Goal: Information Seeking & Learning: Learn about a topic

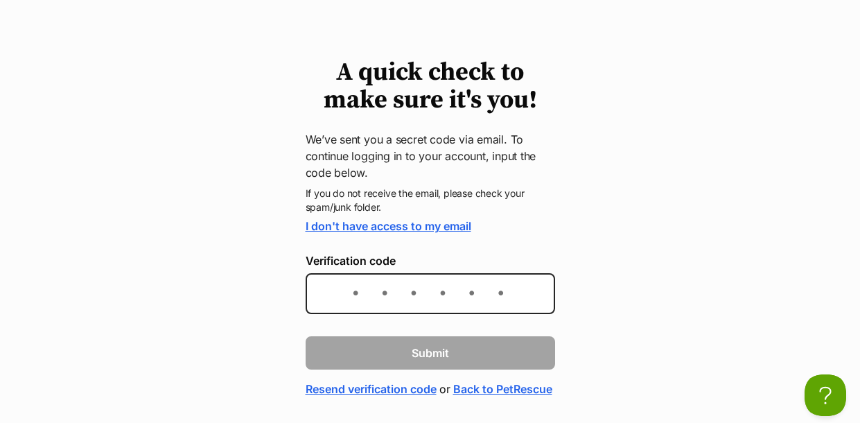
scroll to position [55, 0]
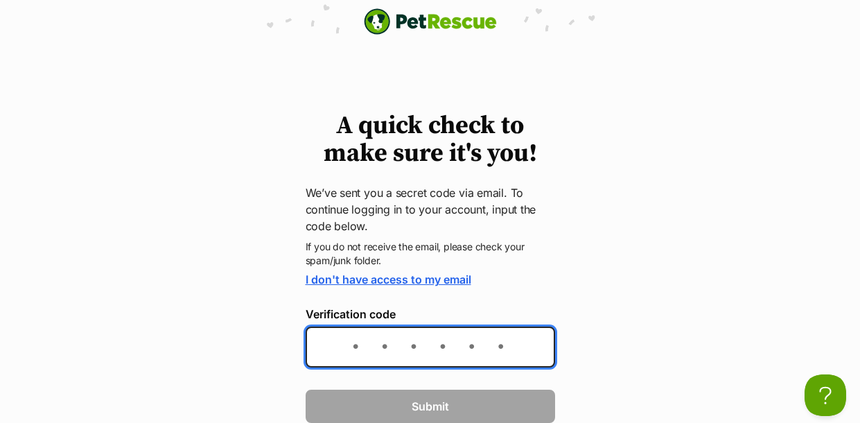
click at [378, 341] on input "Verification code" at bounding box center [430, 346] width 249 height 41
paste input "5b6816"
type input "5b6816"
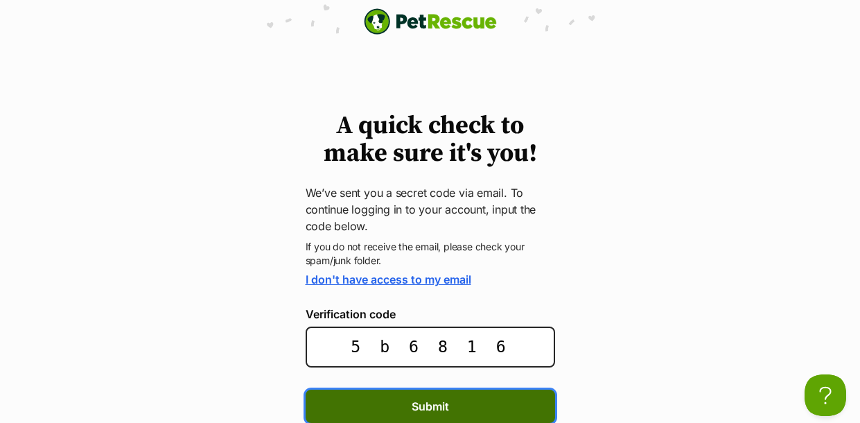
click at [466, 403] on button "Submit" at bounding box center [430, 405] width 249 height 33
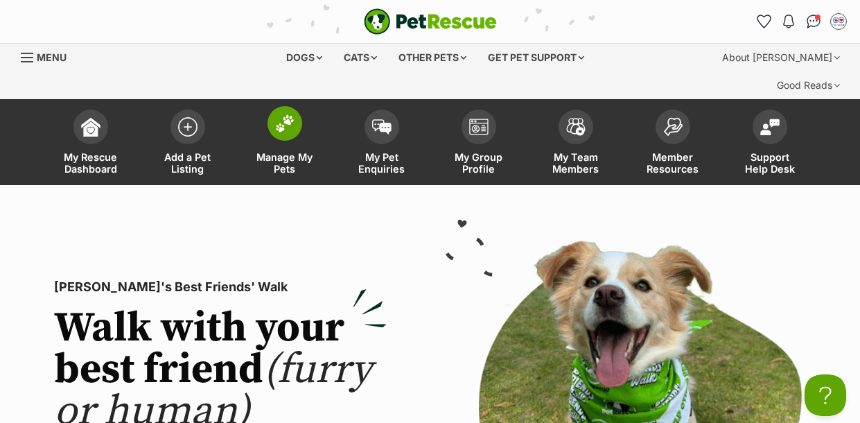
click at [294, 114] on img at bounding box center [284, 123] width 19 height 18
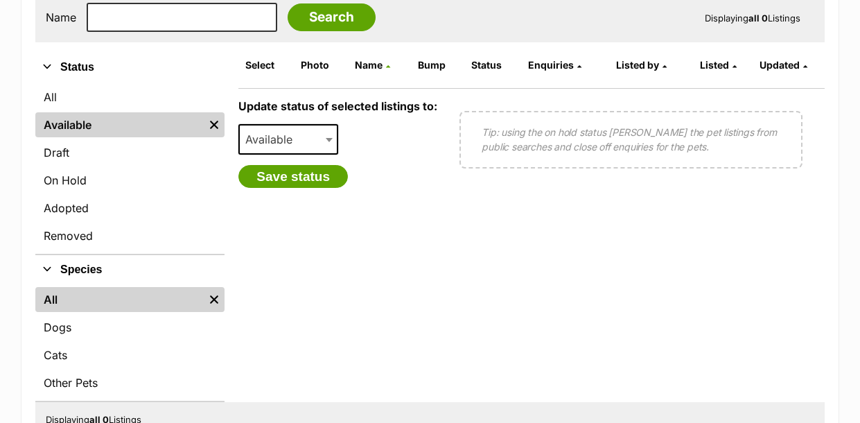
scroll to position [332, 0]
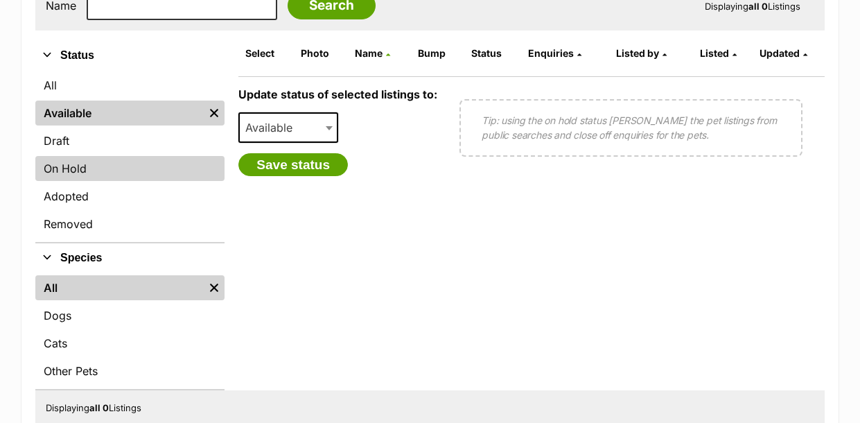
click at [82, 156] on link "On Hold" at bounding box center [129, 168] width 189 height 25
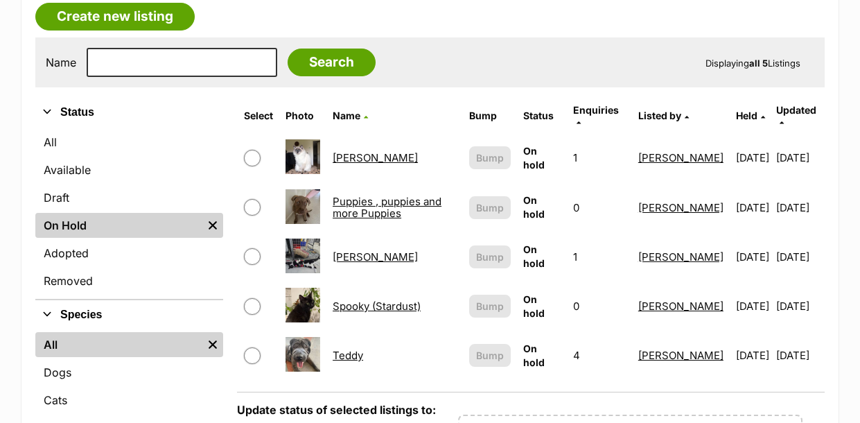
scroll to position [277, 0]
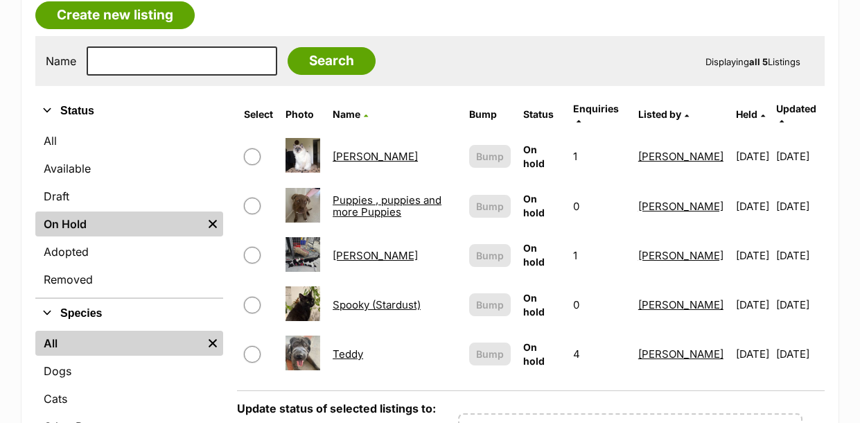
click at [248, 247] on input "checkbox" at bounding box center [252, 255] width 17 height 17
checkbox input "true"
click at [350, 249] on link "[PERSON_NAME]" at bounding box center [375, 255] width 85 height 13
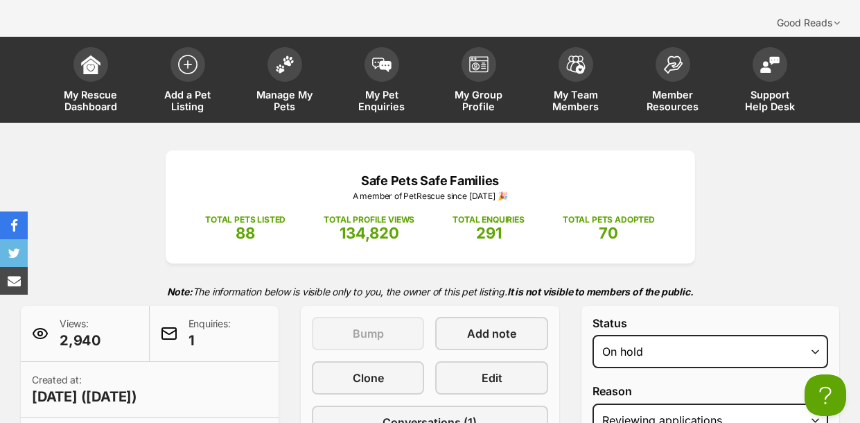
scroll to position [138, 0]
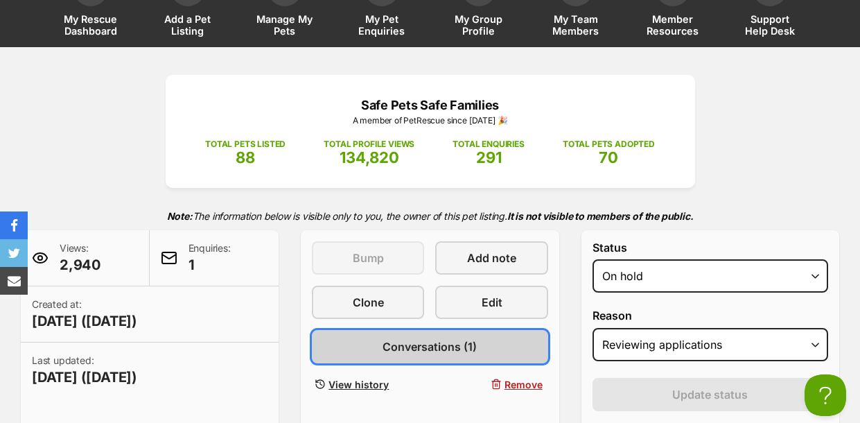
click at [403, 338] on span "Conversations (1)" at bounding box center [430, 346] width 94 height 17
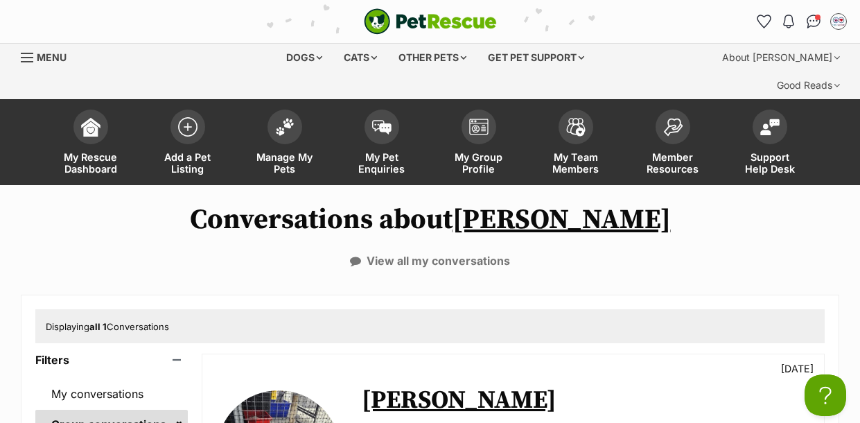
click at [400, 244] on div "Conversations about [PERSON_NAME] View all my conversations Displaying all 1 Co…" at bounding box center [430, 412] width 860 height 417
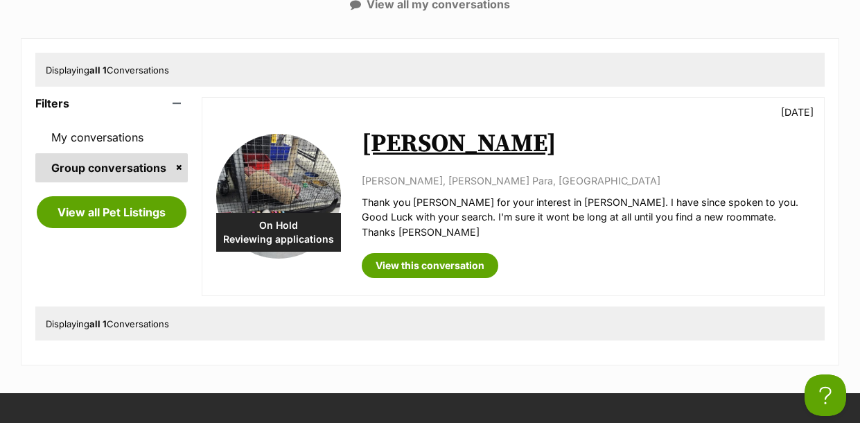
scroll to position [277, 0]
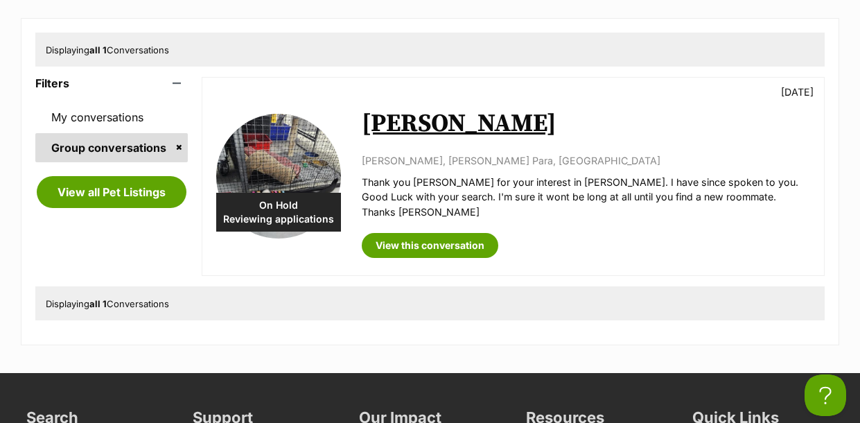
click at [176, 133] on link "Group conversations" at bounding box center [111, 147] width 152 height 29
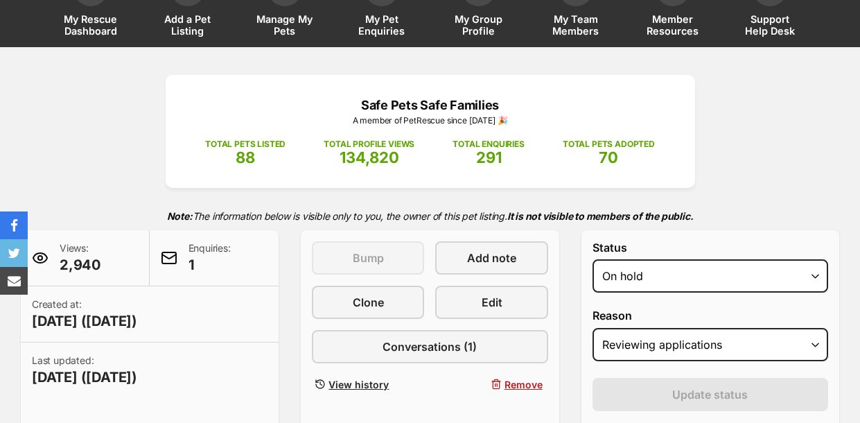
scroll to position [138, 0]
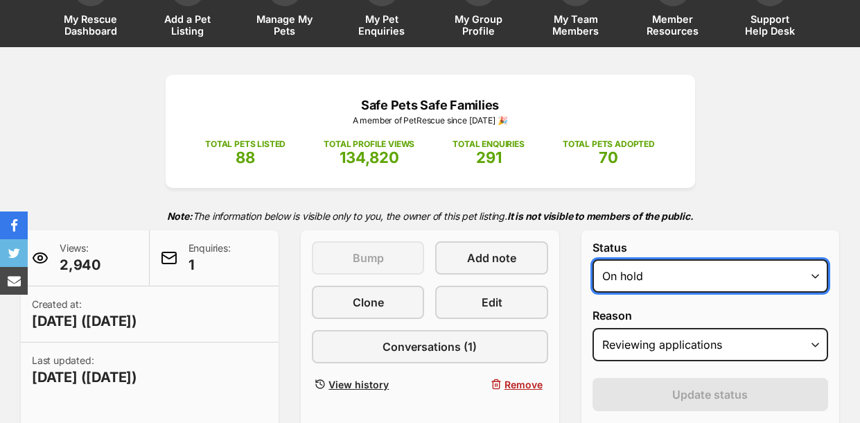
click at [813, 259] on select "Draft - not available as listing has enquires Available On hold Adopted" at bounding box center [711, 275] width 236 height 33
select select "rehomed"
click at [593, 259] on select "Draft - not available as listing has enquires Available On hold Adopted" at bounding box center [711, 275] width 236 height 33
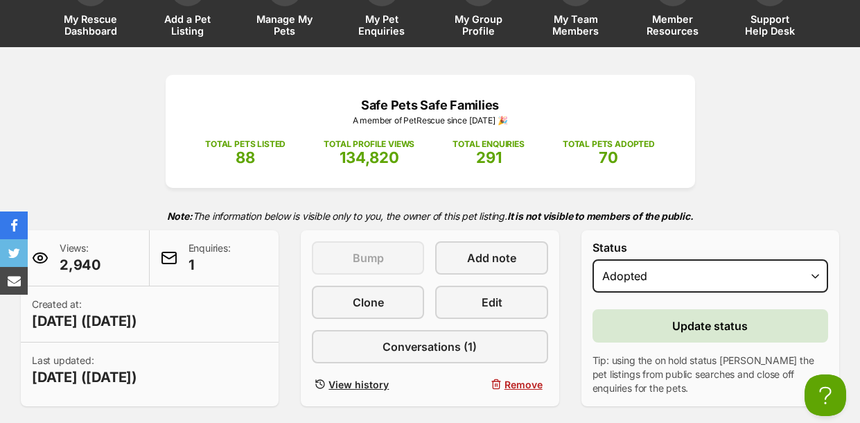
click at [703, 353] on p "Tip: using the on hold status will hide the pet listings from public searches a…" at bounding box center [711, 374] width 236 height 42
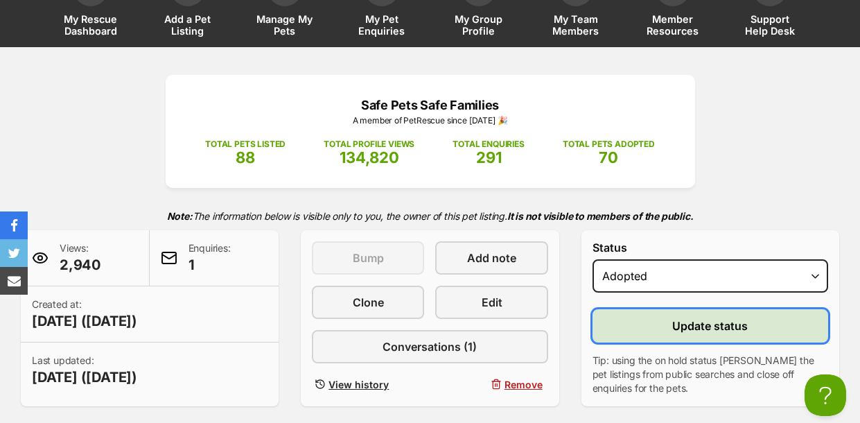
click at [715, 317] on span "Update status" at bounding box center [710, 325] width 76 height 17
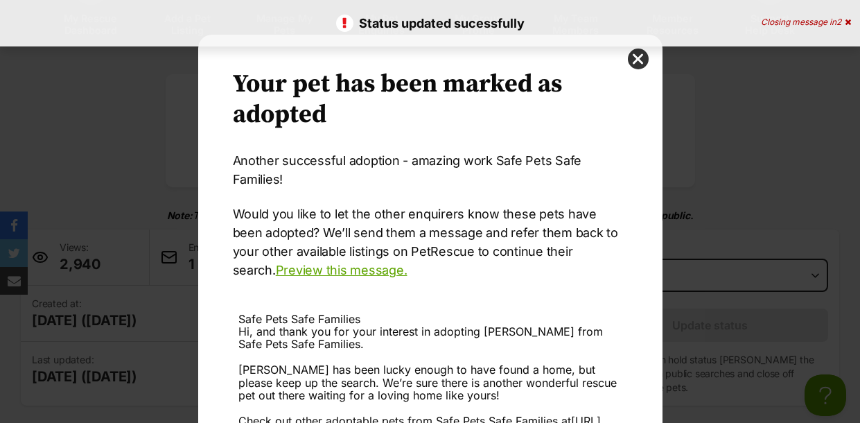
click at [615, 146] on div "Your pet has been marked as adopted Another successful adoption - amazing work …" at bounding box center [430, 128] width 395 height 119
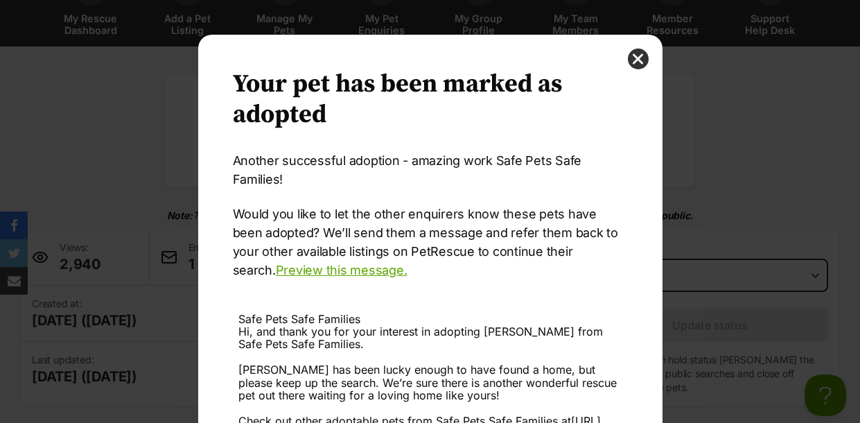
click at [638, 244] on div "Your pet has been marked as adopted Another successful adoption - amazing work …" at bounding box center [430, 315] width 464 height 560
click at [548, 387] on div "Hi, and thank you for your interest in adopting Sammy from Safe Pets Safe Famil…" at bounding box center [430, 395] width 384 height 140
click at [784, 191] on div "Your pet has been marked as adopted Another successful adoption - amazing work …" at bounding box center [430, 211] width 860 height 423
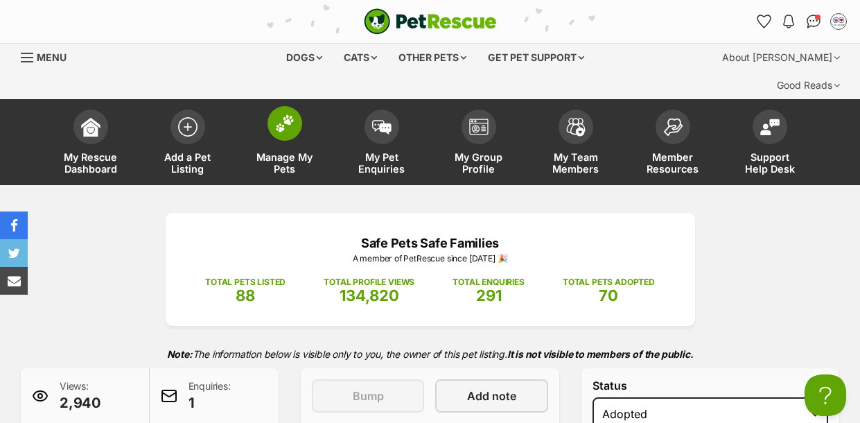
click at [280, 114] on img at bounding box center [284, 123] width 19 height 18
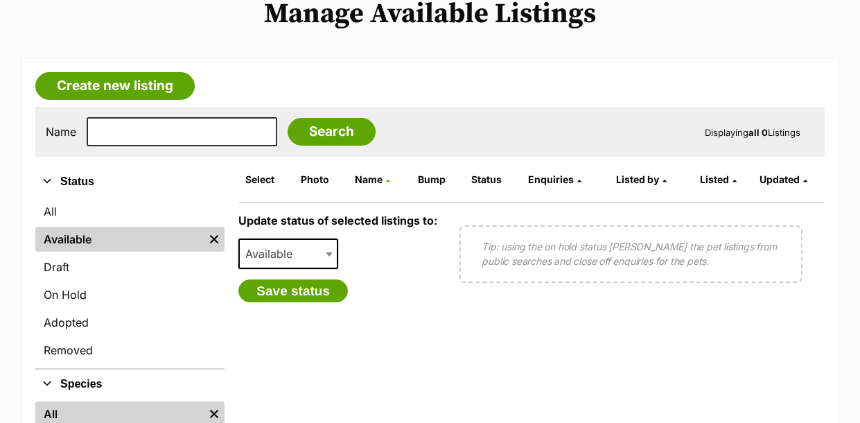
scroll to position [186, 0]
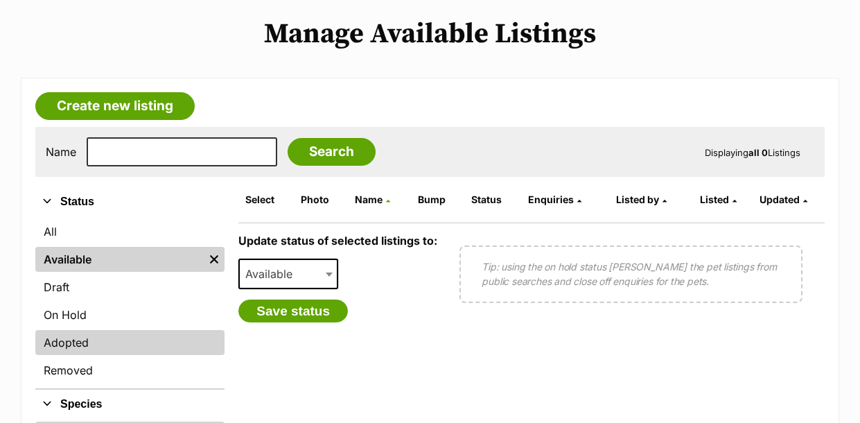
click at [73, 330] on link "Adopted" at bounding box center [129, 342] width 189 height 25
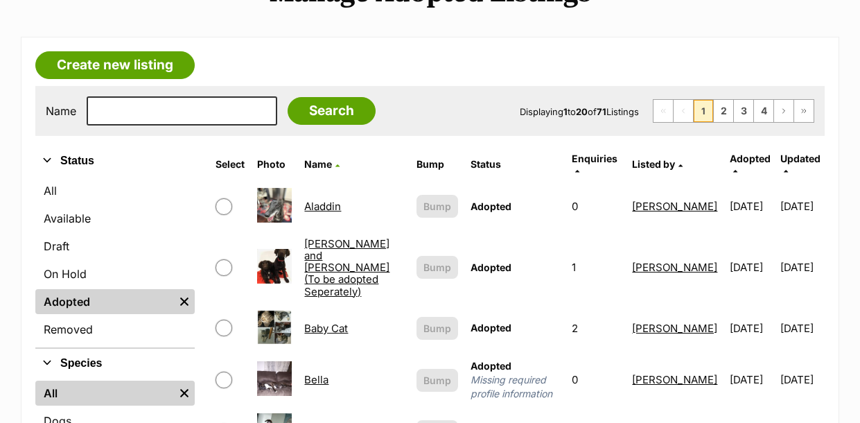
scroll to position [221, 0]
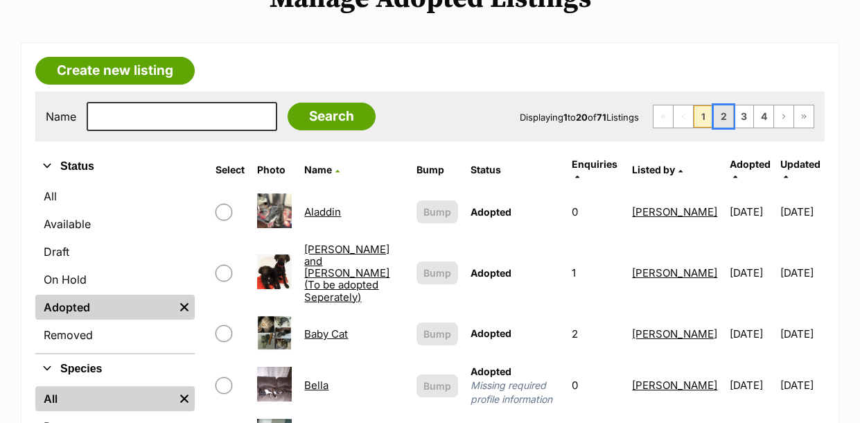
click at [722, 105] on link "2" at bounding box center [723, 116] width 19 height 22
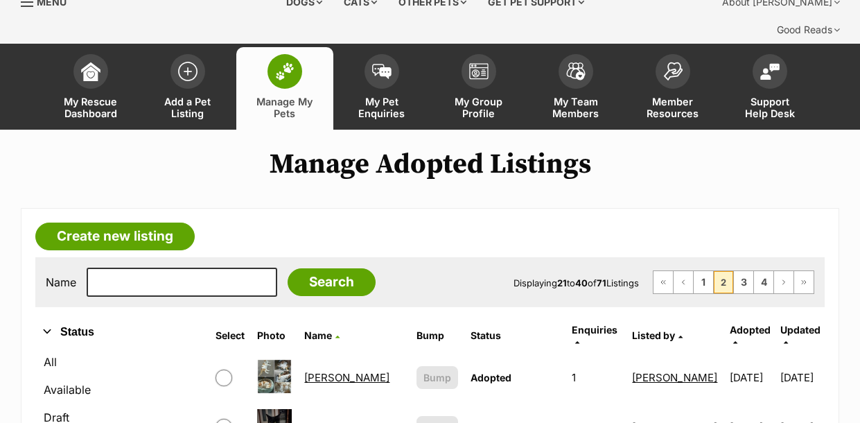
scroll to position [26, 0]
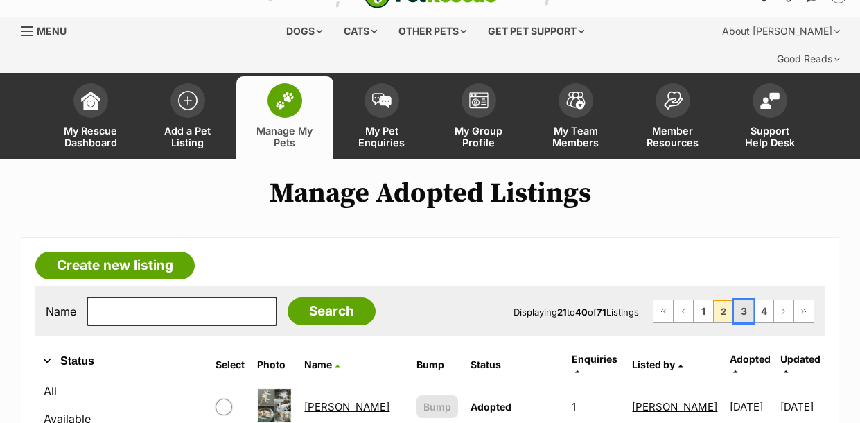
click at [743, 300] on link "3" at bounding box center [743, 311] width 19 height 22
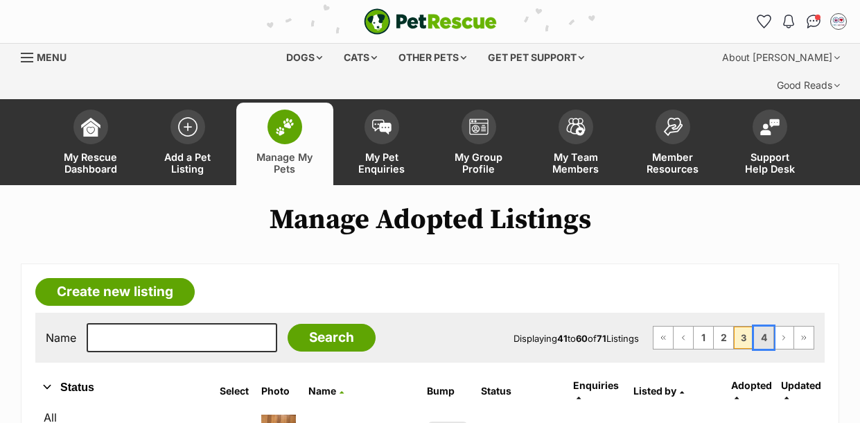
click at [763, 326] on link "4" at bounding box center [763, 337] width 19 height 22
click at [301, 51] on div "Dogs" at bounding box center [304, 58] width 55 height 28
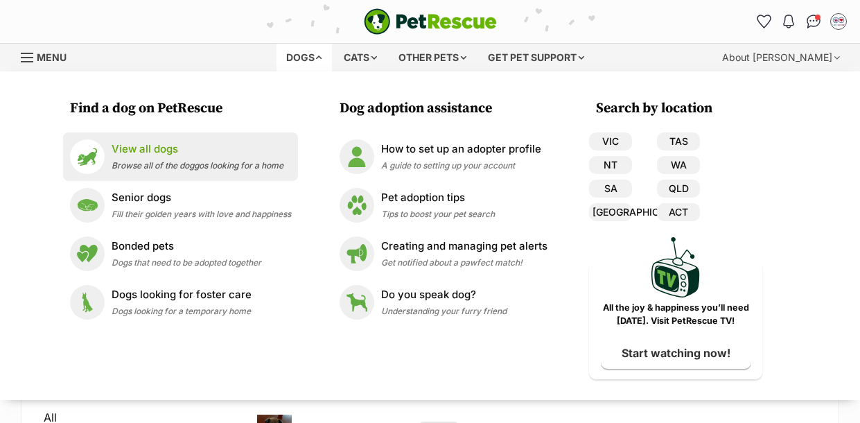
click at [91, 163] on img at bounding box center [87, 156] width 35 height 35
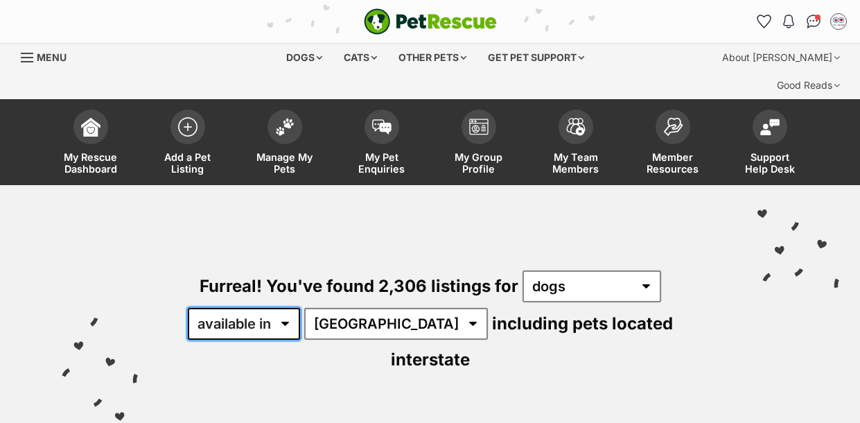
click at [289, 308] on select "available in located in" at bounding box center [244, 324] width 112 height 32
select select "disabled"
click at [188, 308] on select "available in located in" at bounding box center [244, 324] width 112 height 32
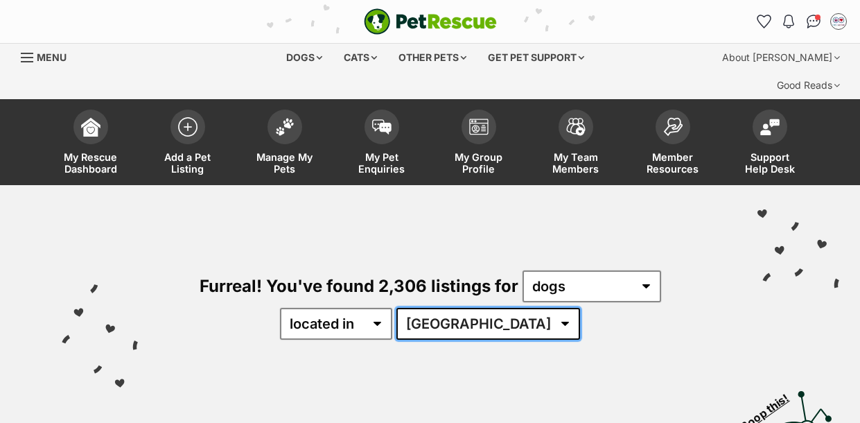
click at [528, 308] on select "[GEOGRAPHIC_DATA] [GEOGRAPHIC_DATA] [GEOGRAPHIC_DATA] [GEOGRAPHIC_DATA] SA [GEO…" at bounding box center [488, 324] width 184 height 32
select select "SA"
click at [439, 308] on select "[GEOGRAPHIC_DATA] [GEOGRAPHIC_DATA] [GEOGRAPHIC_DATA] [GEOGRAPHIC_DATA] SA [GEO…" at bounding box center [488, 324] width 184 height 32
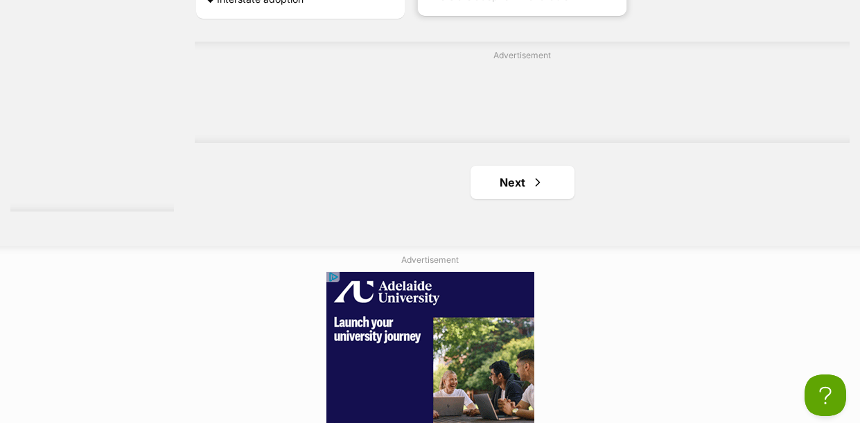
scroll to position [3324, 0]
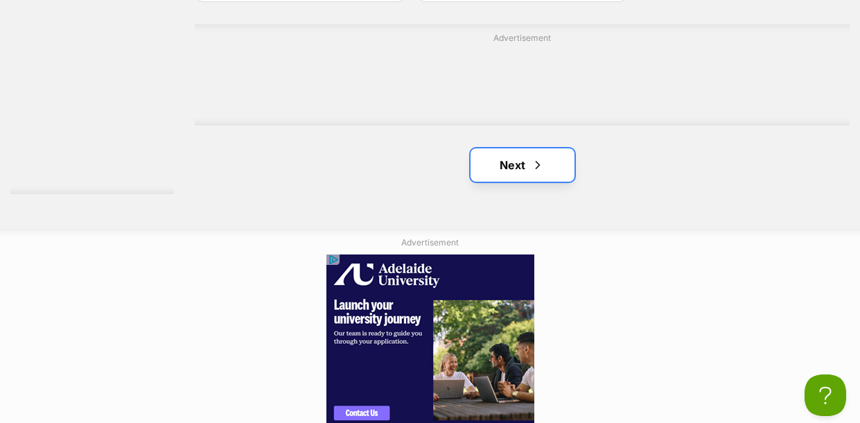
click at [537, 148] on link "Next" at bounding box center [523, 164] width 104 height 33
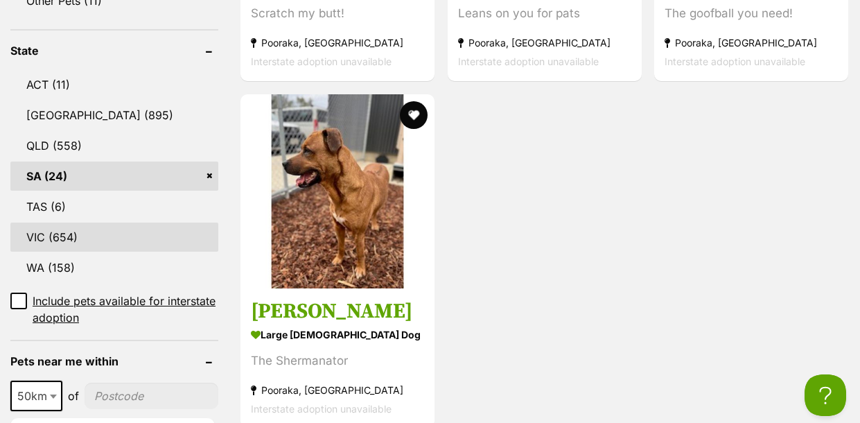
click at [72, 222] on link "VIC (654)" at bounding box center [114, 236] width 208 height 29
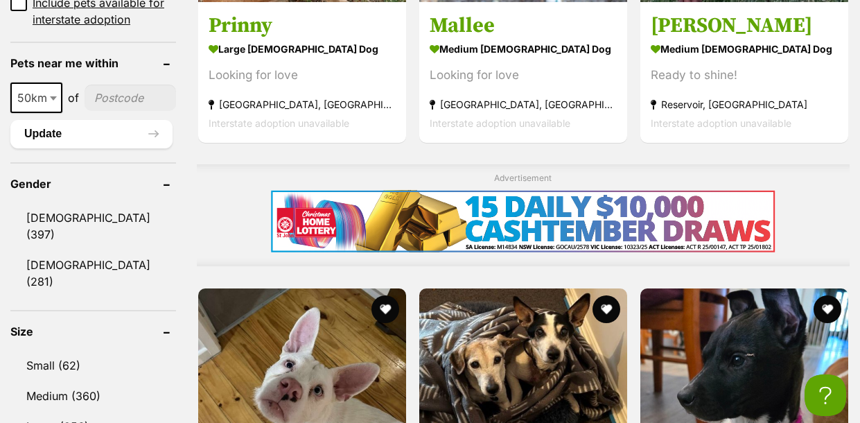
scroll to position [1246, 0]
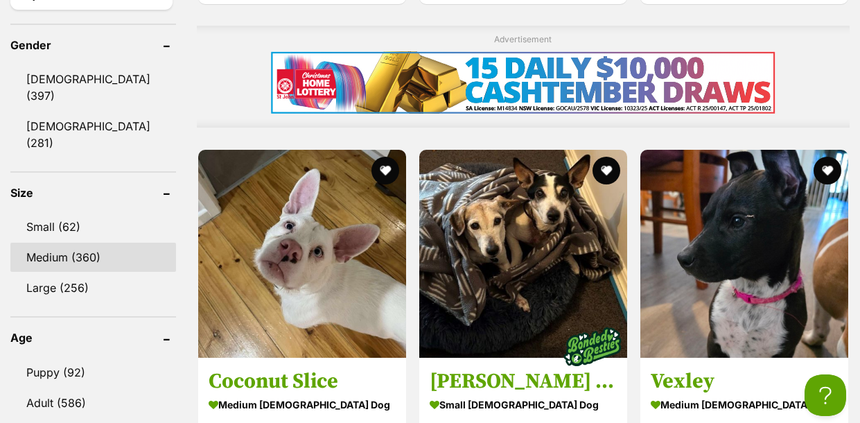
click at [61, 243] on link "Medium (360)" at bounding box center [93, 257] width 166 height 29
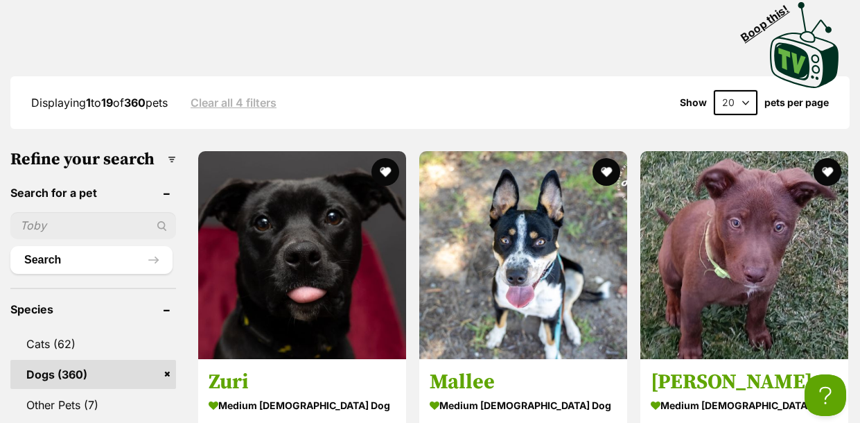
scroll to position [387, 0]
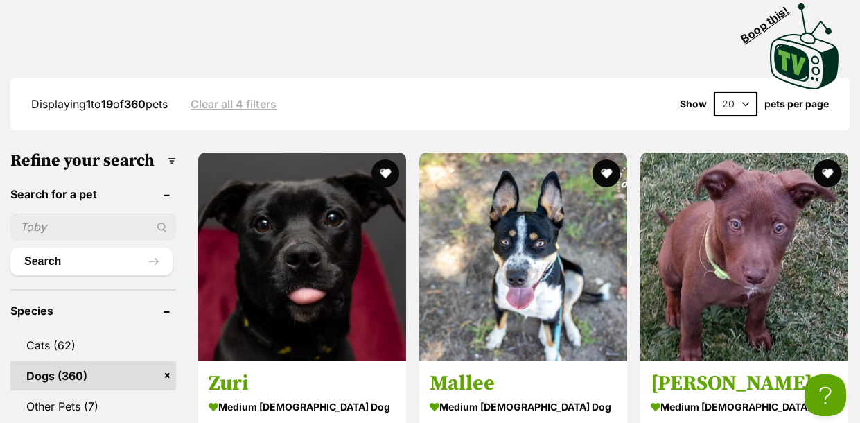
click at [51, 213] on input "text" at bounding box center [93, 226] width 166 height 26
type input "english staffy"
click at [159, 213] on div "english staffy" at bounding box center [93, 226] width 166 height 26
click at [164, 188] on header "Search for a pet" at bounding box center [93, 194] width 166 height 12
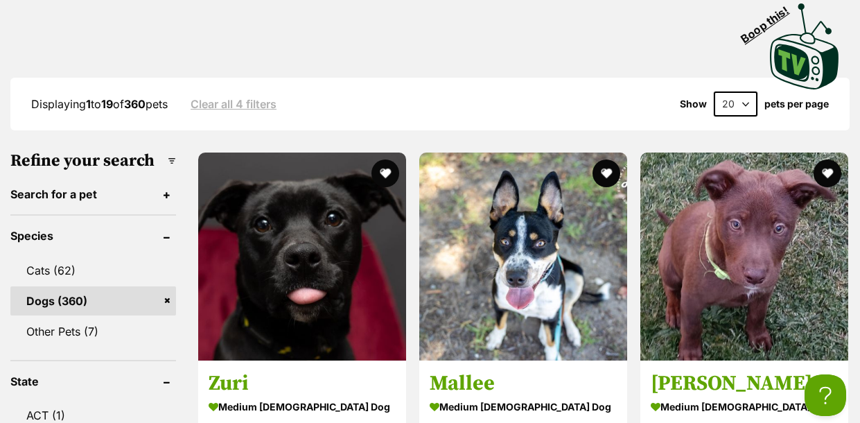
click at [164, 188] on header "Search for a pet" at bounding box center [93, 194] width 166 height 12
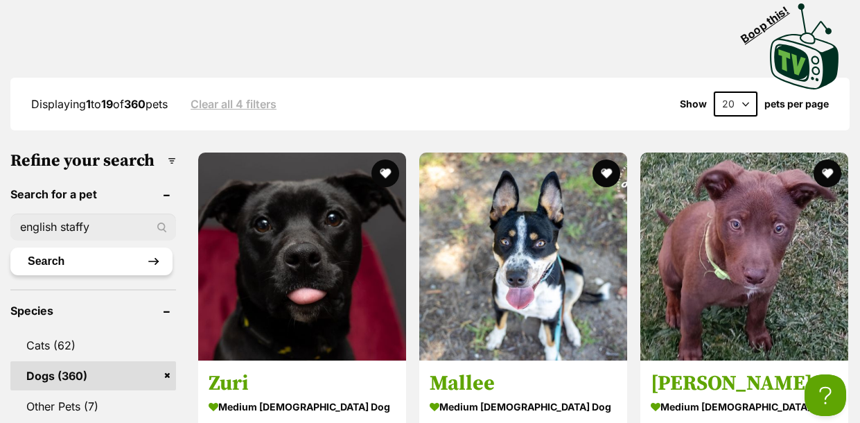
click at [131, 247] on button "Search" at bounding box center [91, 261] width 162 height 28
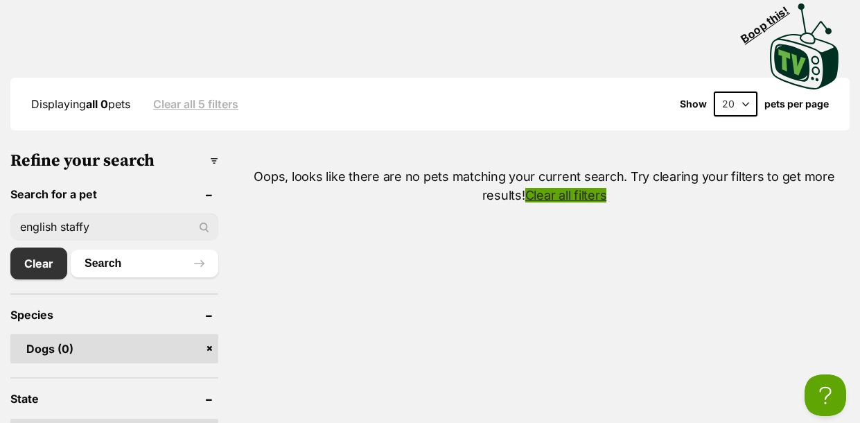
click at [582, 188] on link "Clear all filters" at bounding box center [566, 195] width 82 height 15
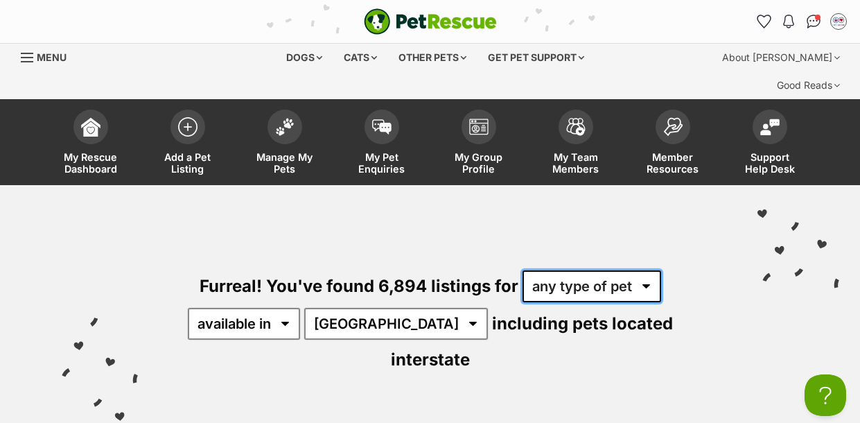
click at [645, 270] on select "any type of pet cats dogs other pets" at bounding box center [592, 286] width 139 height 32
select select "Dogs"
click at [523, 270] on select "any type of pet cats dogs other pets" at bounding box center [592, 286] width 139 height 32
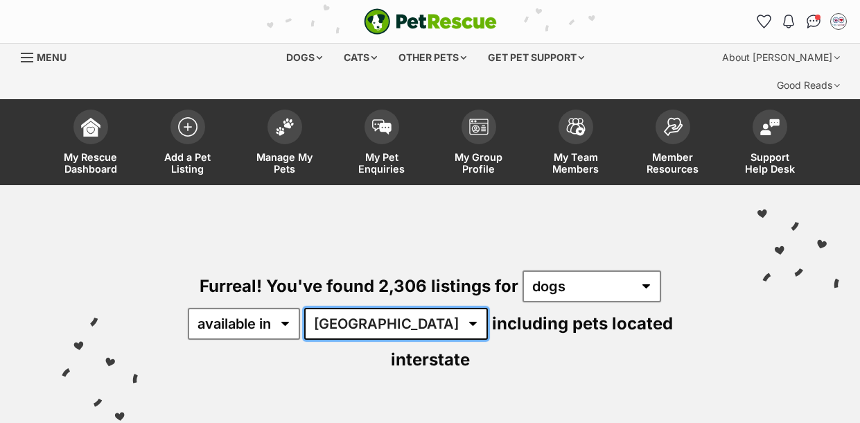
click at [391, 308] on select "[GEOGRAPHIC_DATA] [GEOGRAPHIC_DATA] [GEOGRAPHIC_DATA] [GEOGRAPHIC_DATA] [GEOGRA…" at bounding box center [396, 324] width 184 height 32
select select "SA"
click at [306, 308] on select "[GEOGRAPHIC_DATA] [GEOGRAPHIC_DATA] [GEOGRAPHIC_DATA] [GEOGRAPHIC_DATA] [GEOGRA…" at bounding box center [396, 324] width 184 height 32
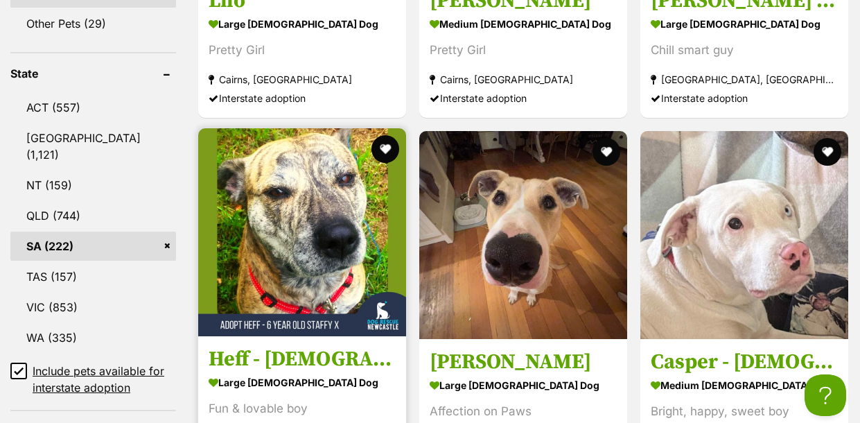
click at [280, 128] on img at bounding box center [302, 232] width 208 height 208
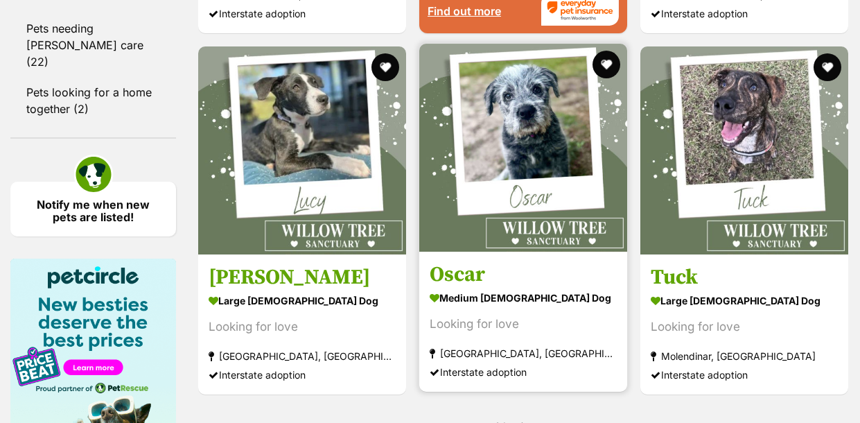
click at [547, 100] on img at bounding box center [523, 148] width 208 height 208
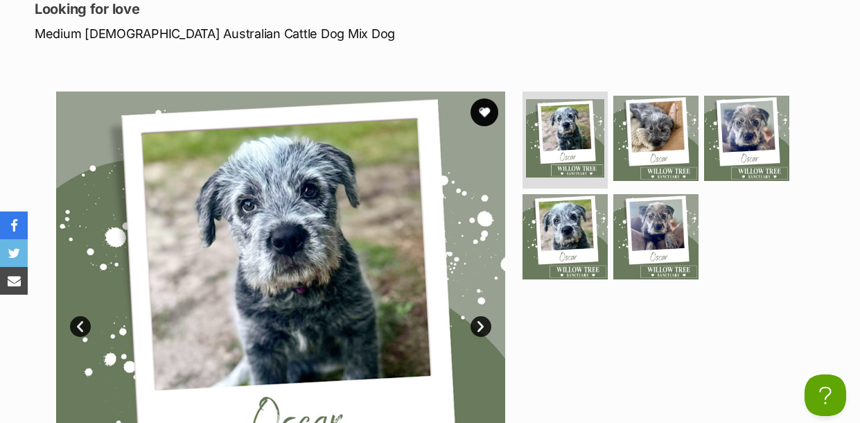
scroll to position [277, 0]
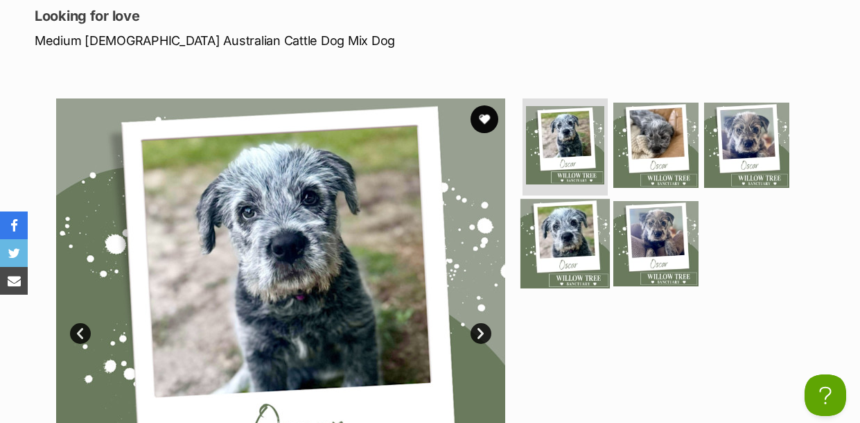
click at [563, 209] on img at bounding box center [564, 243] width 89 height 89
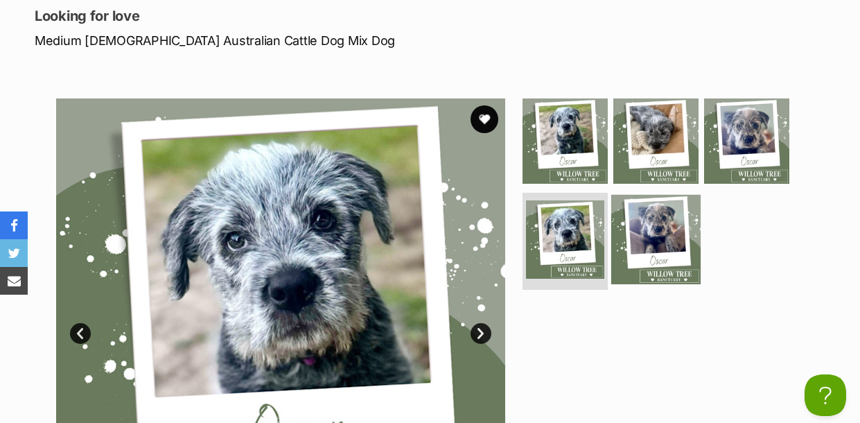
click at [681, 196] on img at bounding box center [655, 239] width 89 height 89
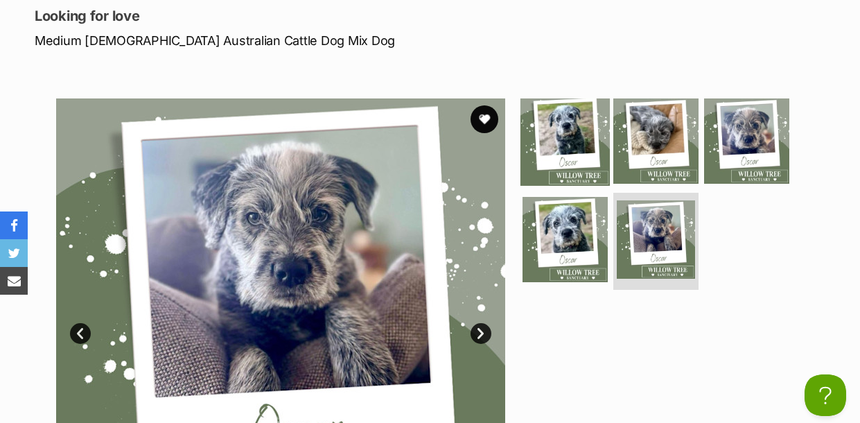
click at [580, 124] on img at bounding box center [564, 140] width 89 height 89
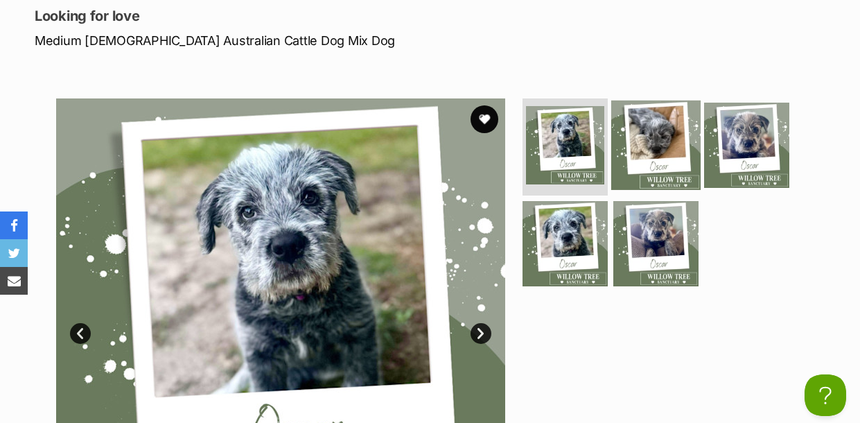
click at [648, 100] on img at bounding box center [655, 144] width 89 height 89
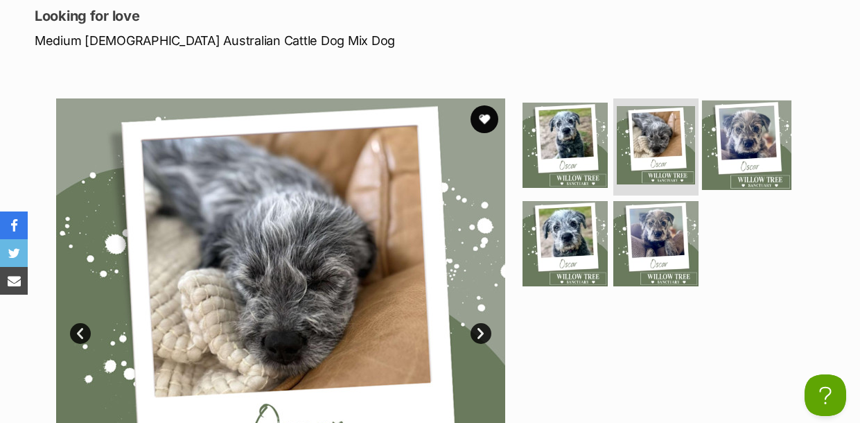
click at [736, 105] on img at bounding box center [746, 144] width 89 height 89
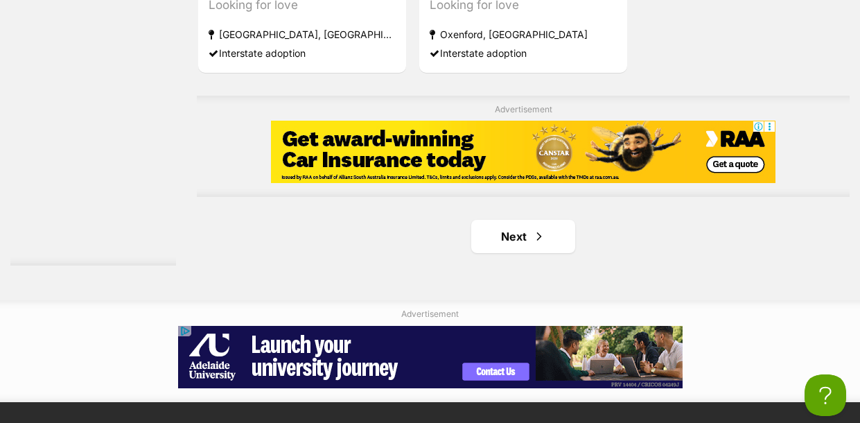
scroll to position [3296, 0]
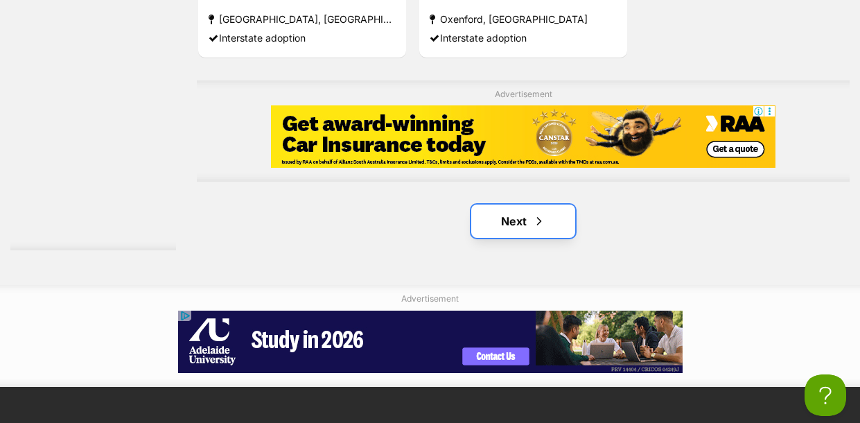
click at [532, 213] on span "Next page" at bounding box center [539, 221] width 14 height 17
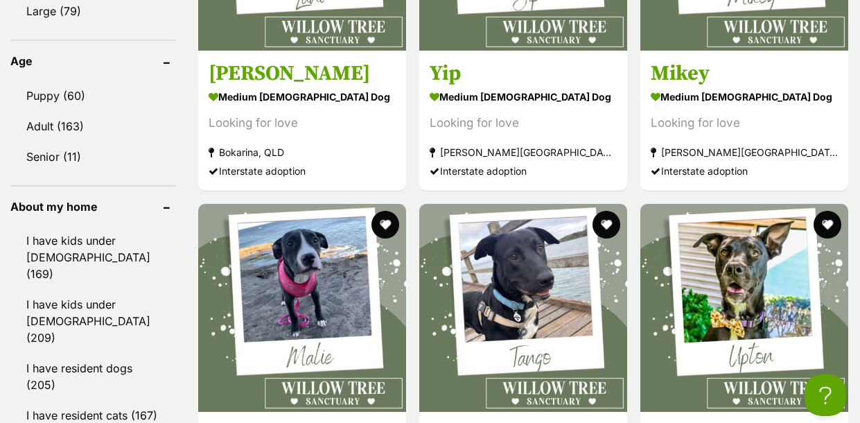
scroll to position [1634, 0]
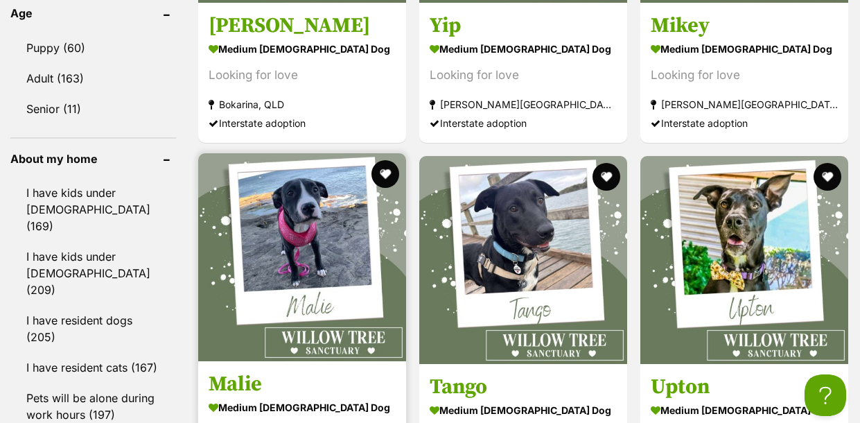
click at [349, 179] on img at bounding box center [302, 257] width 208 height 208
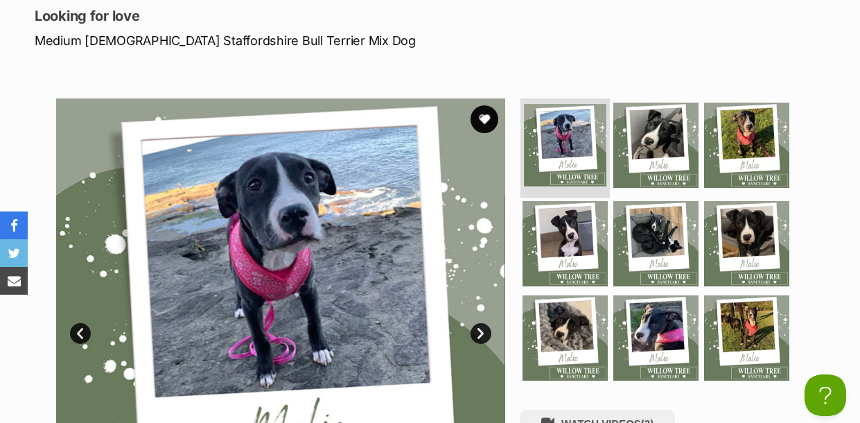
click at [558, 122] on img at bounding box center [565, 145] width 82 height 82
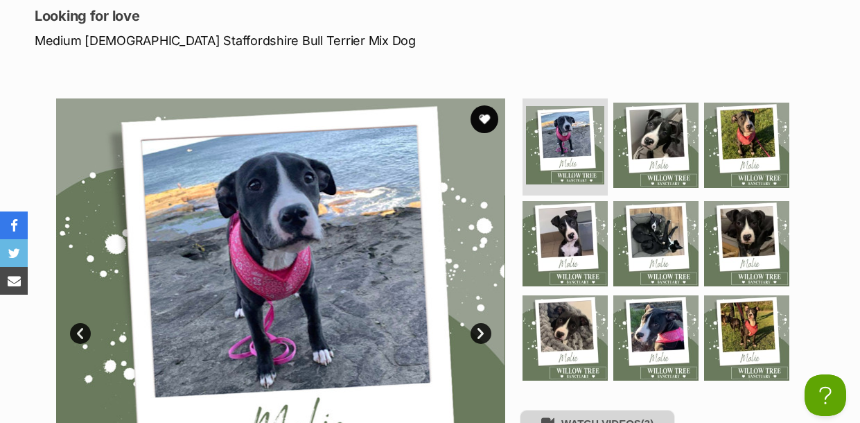
click at [612, 410] on button "WATCH VIDEOS (3)" at bounding box center [597, 423] width 155 height 27
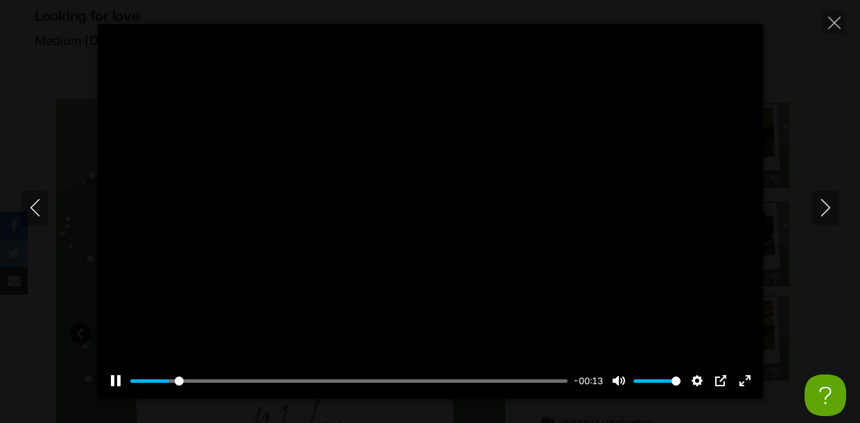
click at [447, 284] on div at bounding box center [430, 211] width 665 height 374
click at [434, 211] on button "Play" at bounding box center [430, 211] width 33 height 33
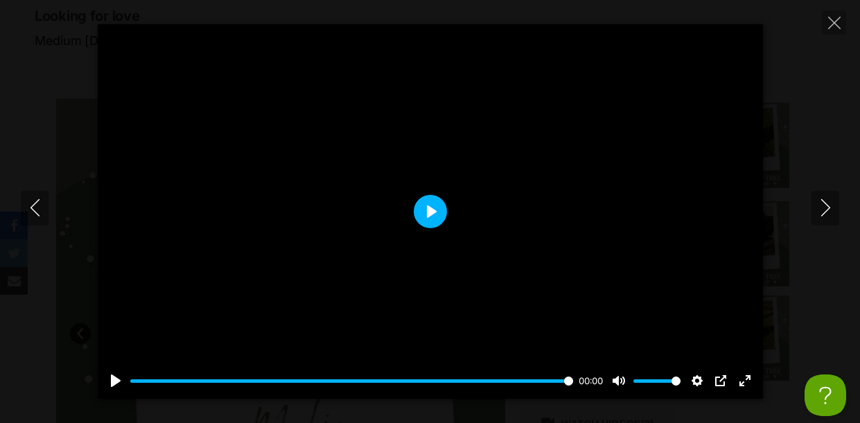
click at [432, 211] on button "Play" at bounding box center [430, 211] width 33 height 33
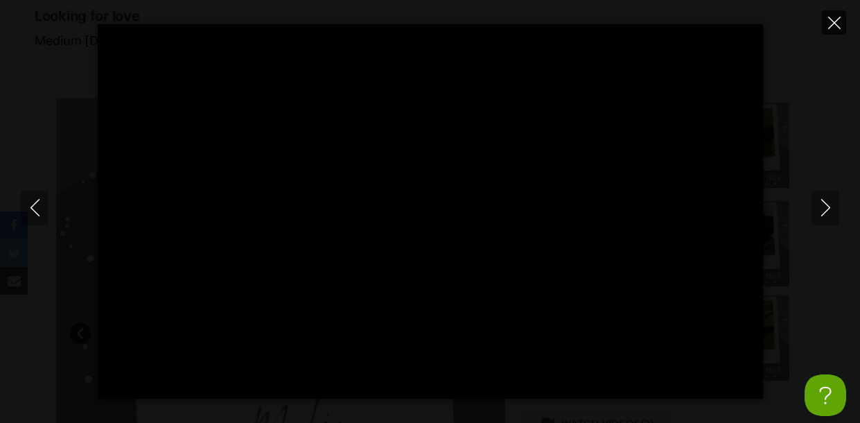
click at [829, 30] on button "Close" at bounding box center [834, 22] width 24 height 24
type input "48.87"
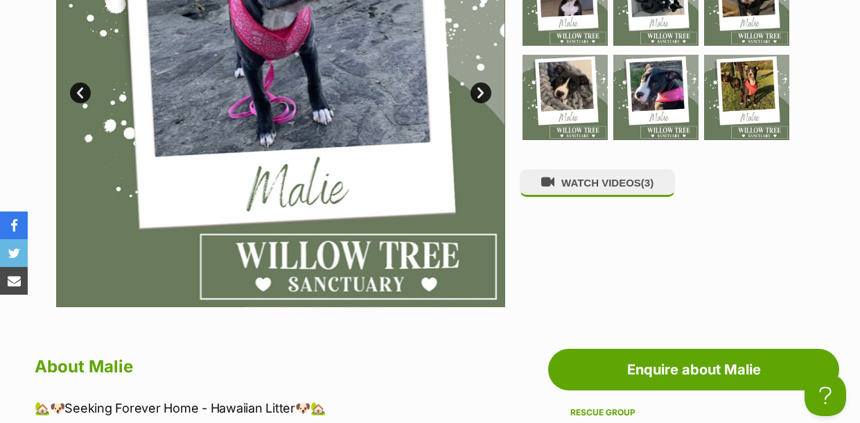
scroll to position [443, 0]
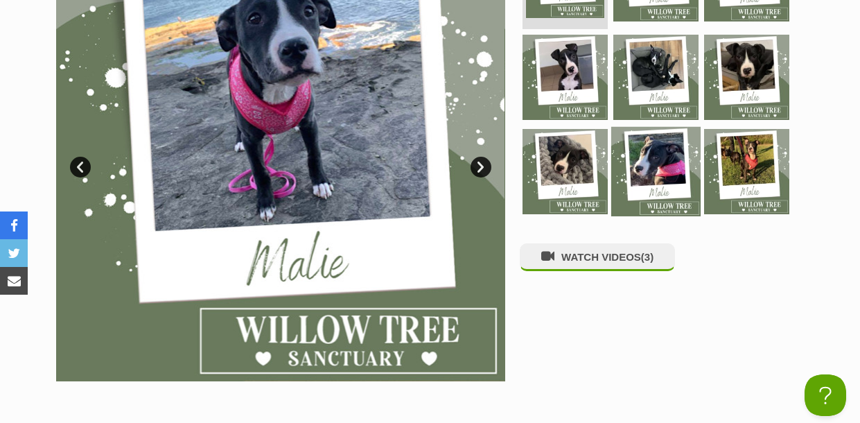
click at [646, 150] on img at bounding box center [655, 170] width 89 height 89
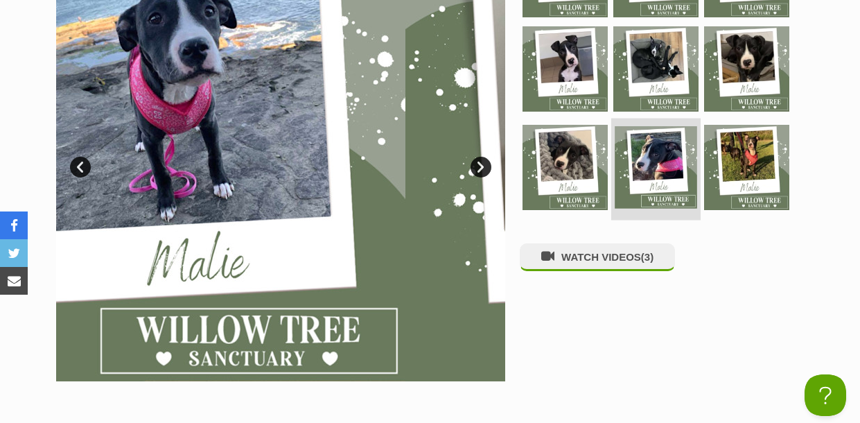
click at [646, 150] on img at bounding box center [656, 167] width 82 height 82
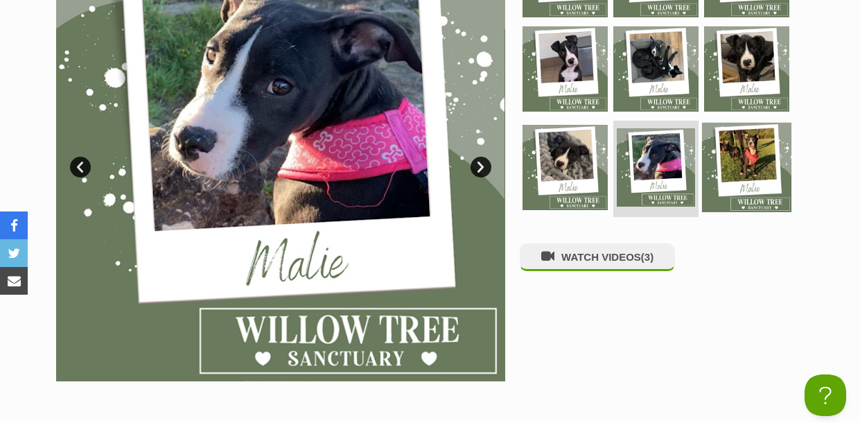
click at [725, 142] on img at bounding box center [746, 166] width 89 height 89
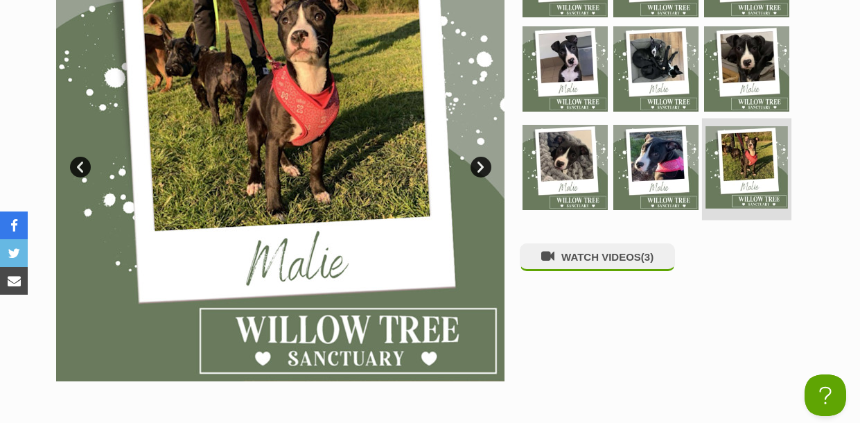
click at [725, 142] on img at bounding box center [746, 167] width 82 height 82
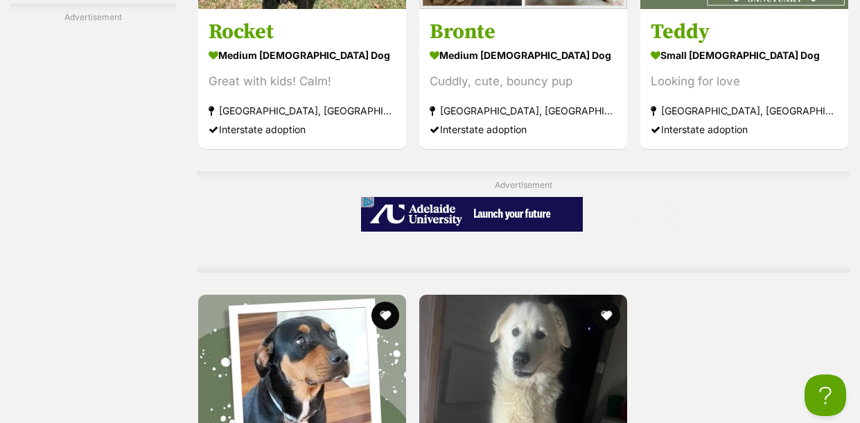
scroll to position [2845, 0]
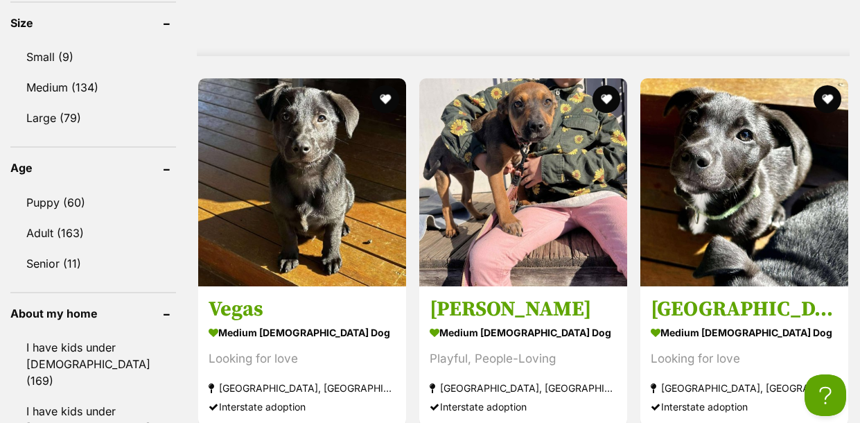
scroll to position [1496, 0]
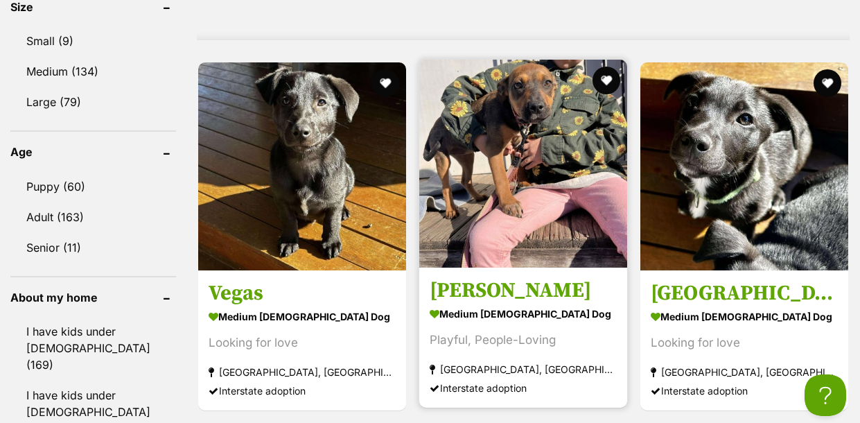
click at [523, 114] on img at bounding box center [523, 164] width 208 height 208
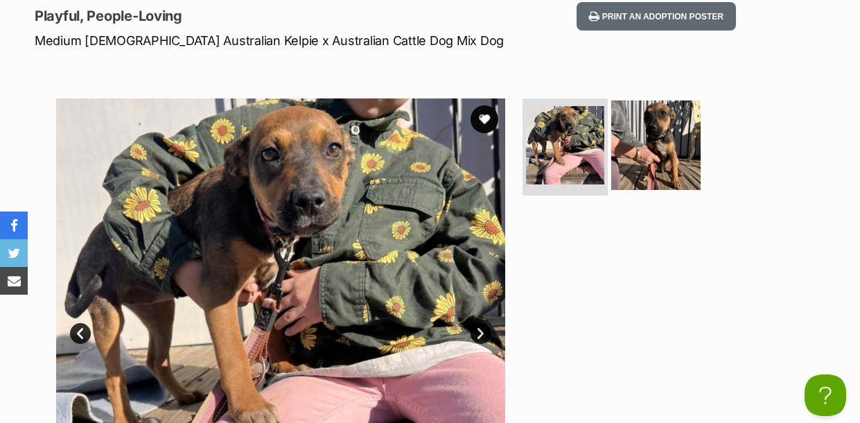
click at [659, 121] on img at bounding box center [655, 144] width 89 height 89
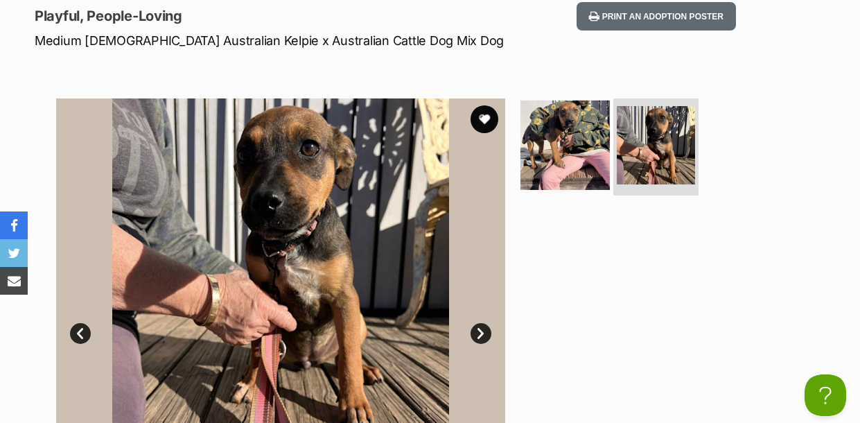
click at [541, 111] on img at bounding box center [564, 144] width 89 height 89
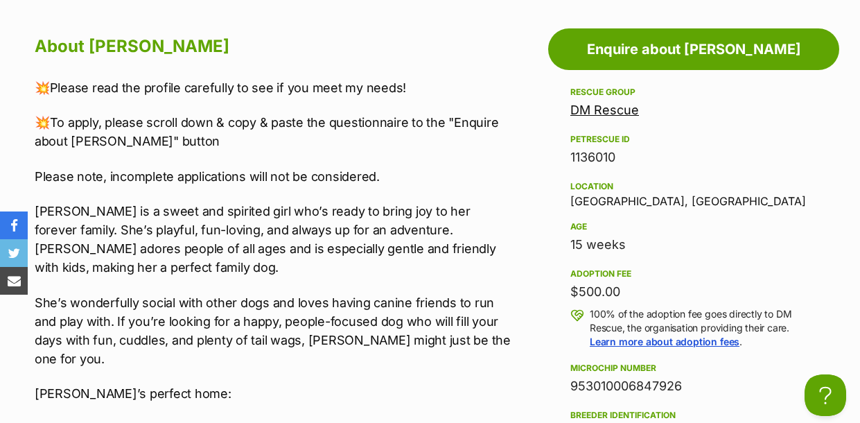
scroll to position [831, 0]
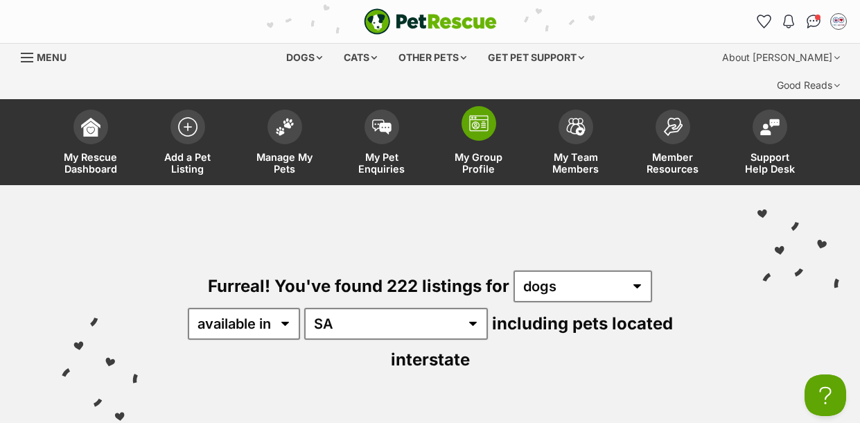
click at [477, 113] on link "My Group Profile" at bounding box center [478, 144] width 97 height 82
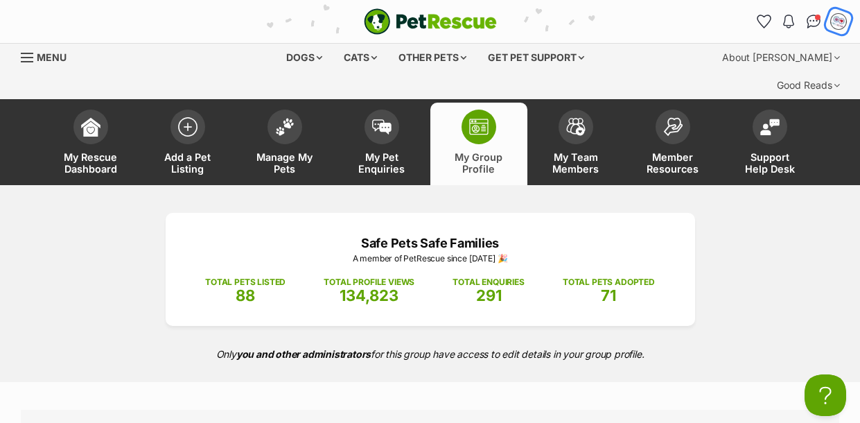
click at [841, 20] on img "My account" at bounding box center [839, 21] width 18 height 18
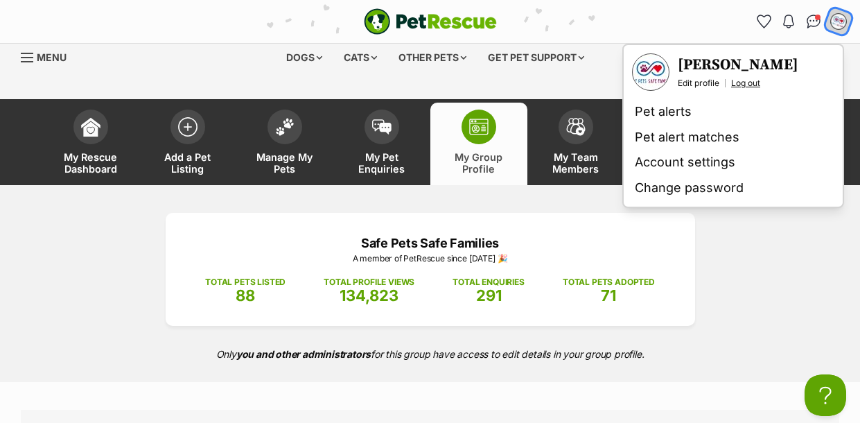
click at [743, 85] on link "Log out" at bounding box center [745, 83] width 29 height 11
